Goal: Information Seeking & Learning: Learn about a topic

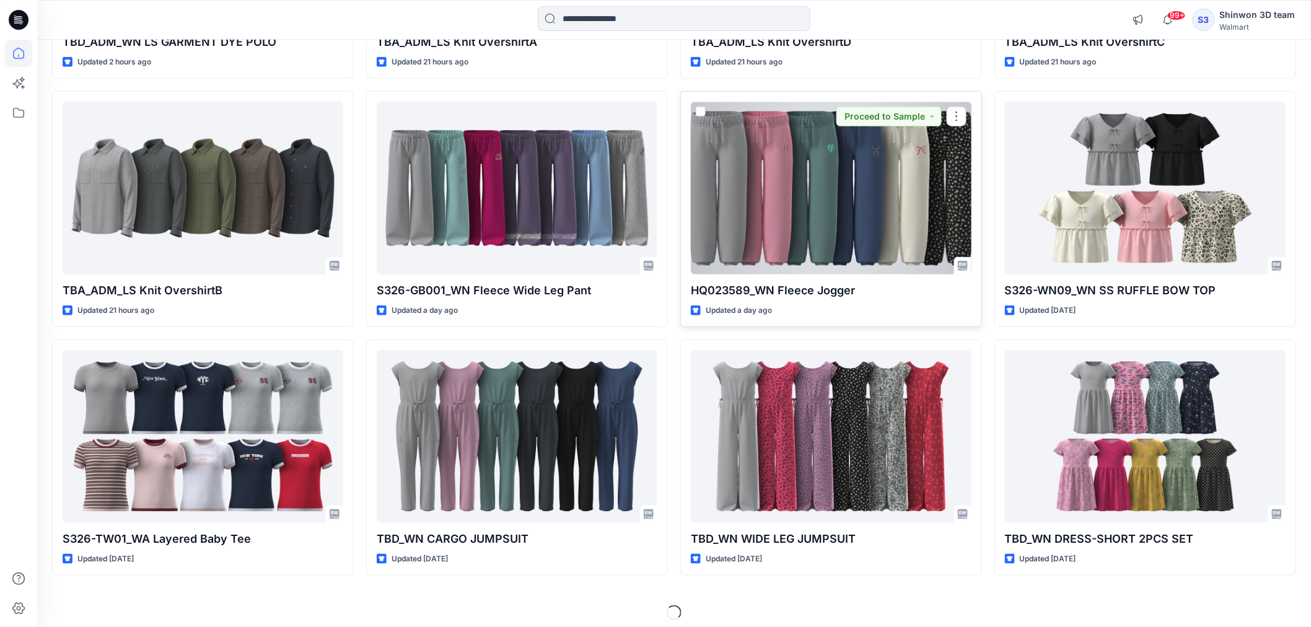
scroll to position [339, 0]
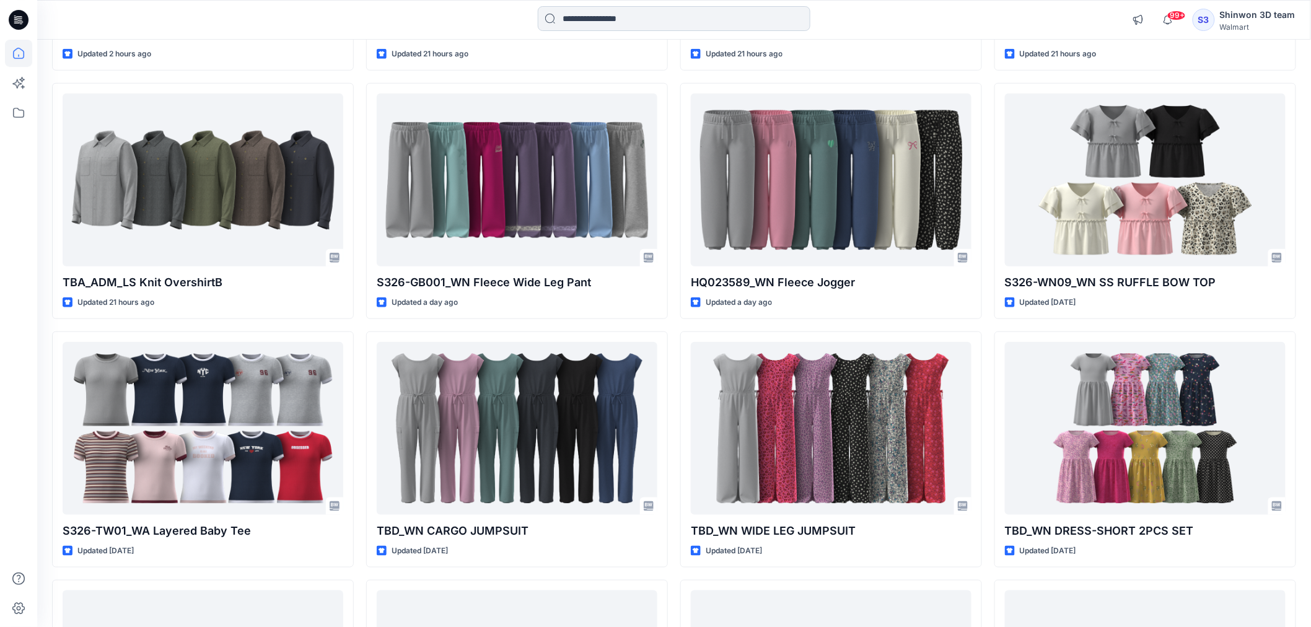
click at [569, 26] on input at bounding box center [674, 18] width 273 height 25
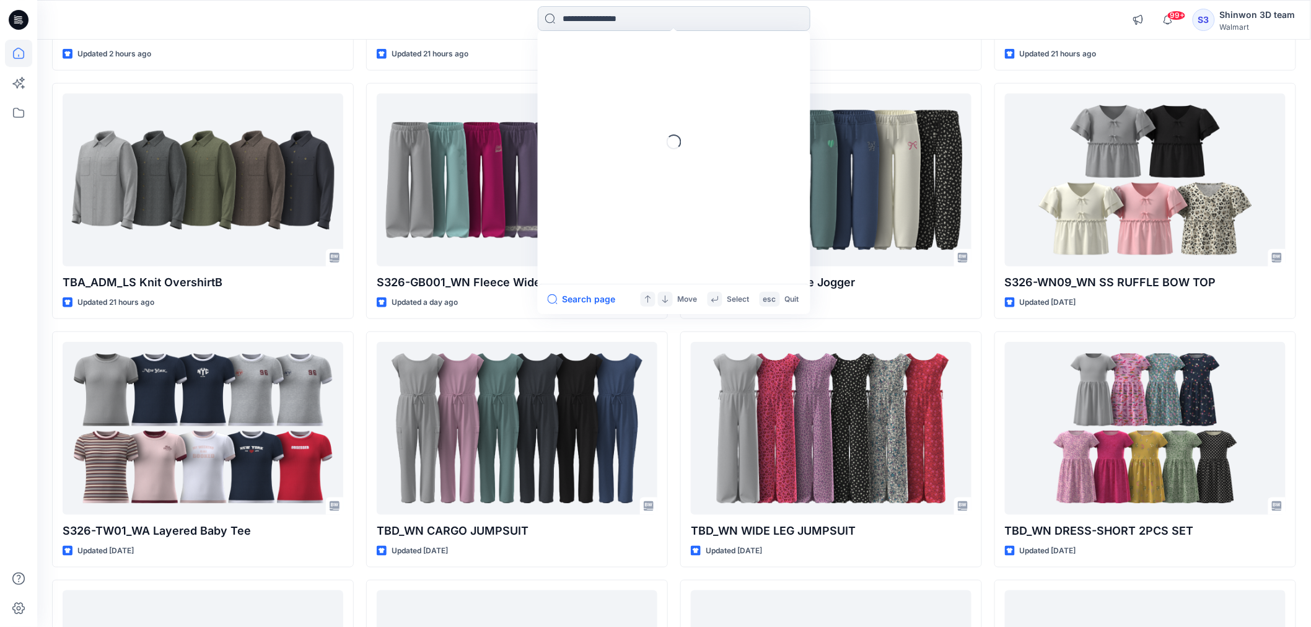
paste input "**********"
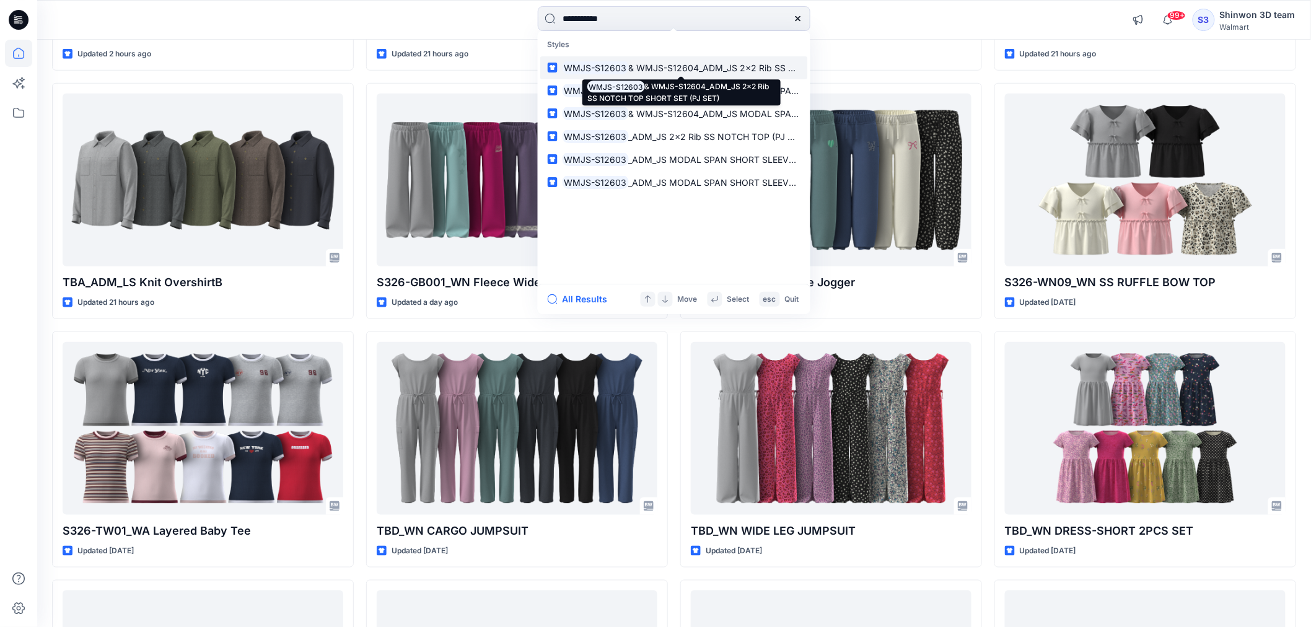
type input "**********"
click at [598, 68] on mark "WMJS-S12603" at bounding box center [596, 68] width 66 height 14
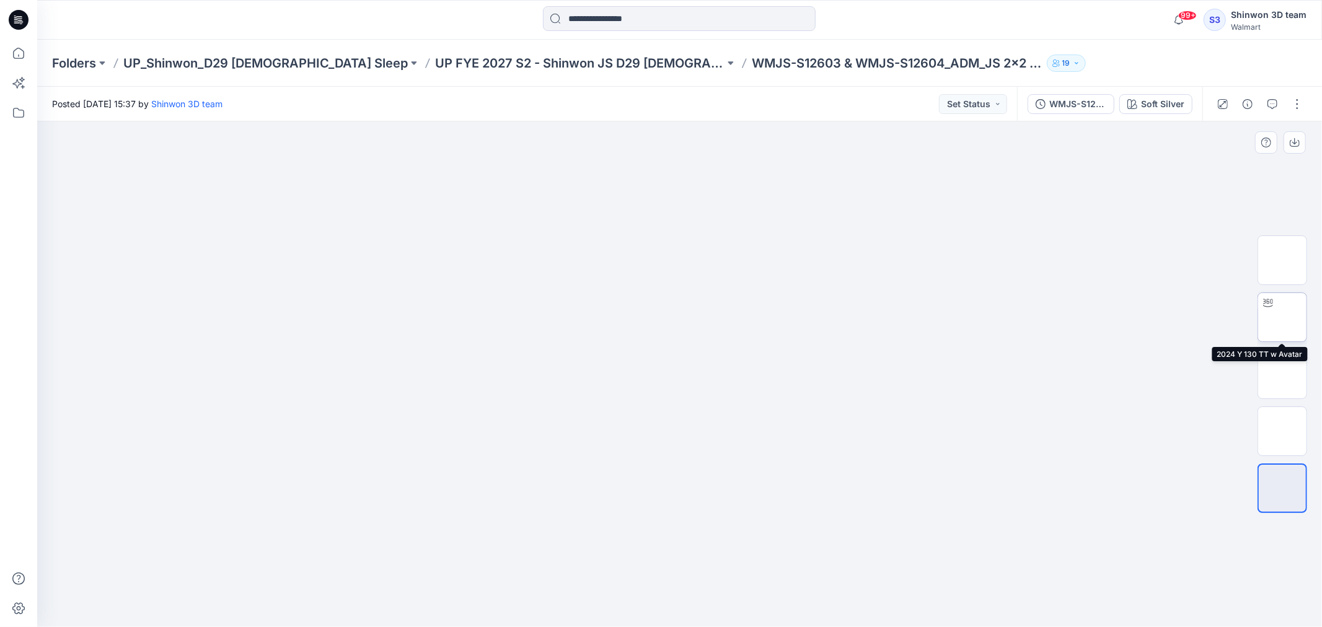
click at [1282, 317] on img at bounding box center [1282, 317] width 0 height 0
drag, startPoint x: 688, startPoint y: 610, endPoint x: 697, endPoint y: 605, distance: 10.0
click at [697, 605] on icon at bounding box center [681, 590] width 375 height 46
click at [595, 578] on icon at bounding box center [681, 590] width 375 height 46
drag, startPoint x: 688, startPoint y: 609, endPoint x: 517, endPoint y: 602, distance: 171.1
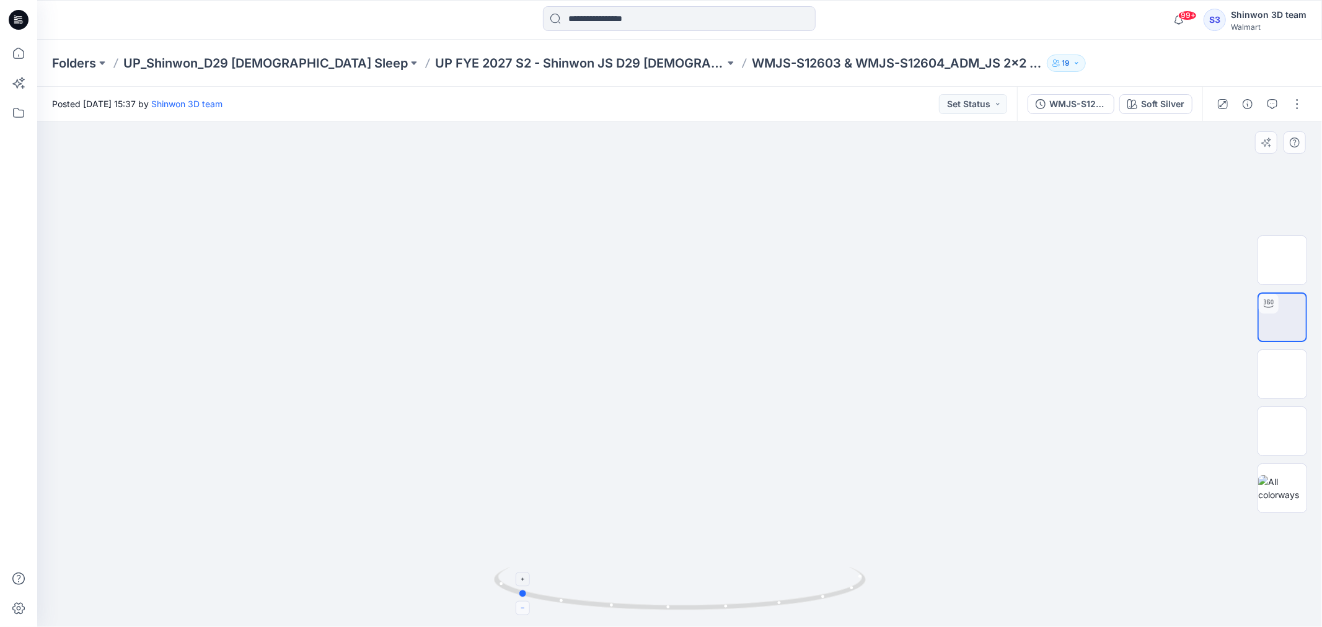
click at [517, 602] on icon at bounding box center [681, 590] width 375 height 46
drag, startPoint x: 520, startPoint y: 595, endPoint x: 320, endPoint y: 537, distance: 208.4
click at [320, 537] on div at bounding box center [679, 374] width 1284 height 506
click at [24, 52] on icon at bounding box center [18, 53] width 11 height 11
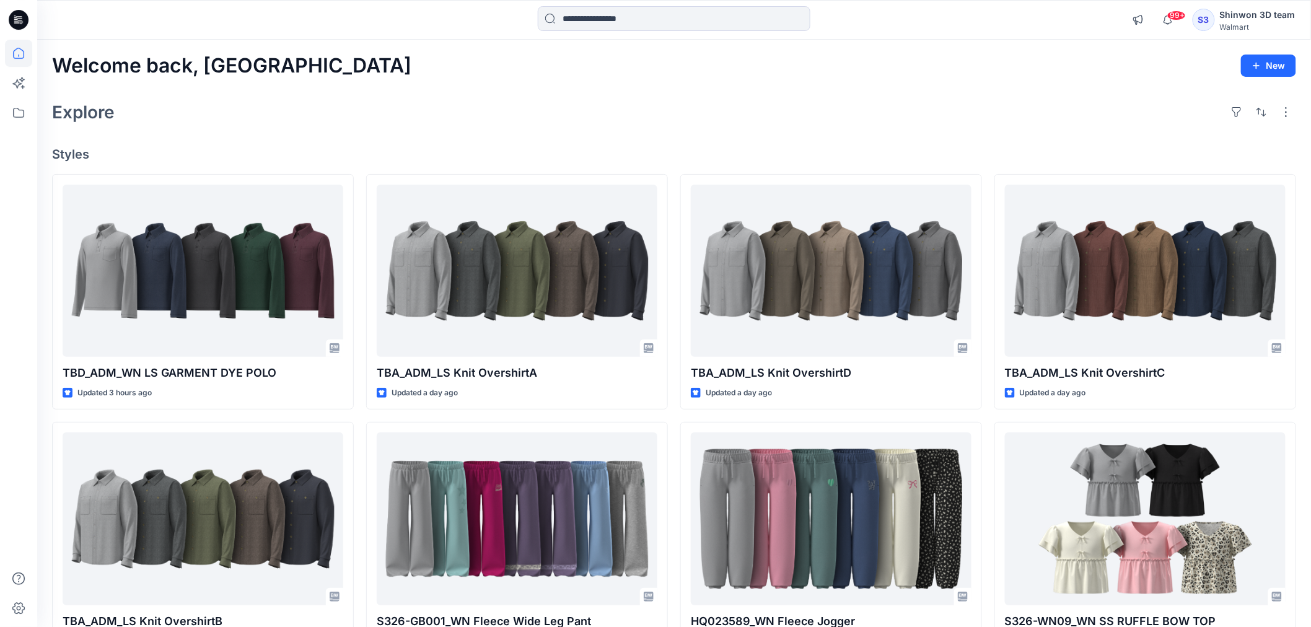
click at [888, 142] on div "Welcome back, Shinwon New Explore Styles TBD_ADM_WN LS GARMENT DYE POLO Updated…" at bounding box center [674, 503] width 1274 height 926
click at [1033, 118] on div "Explore" at bounding box center [674, 112] width 1244 height 30
